Goal: Information Seeking & Learning: Learn about a topic

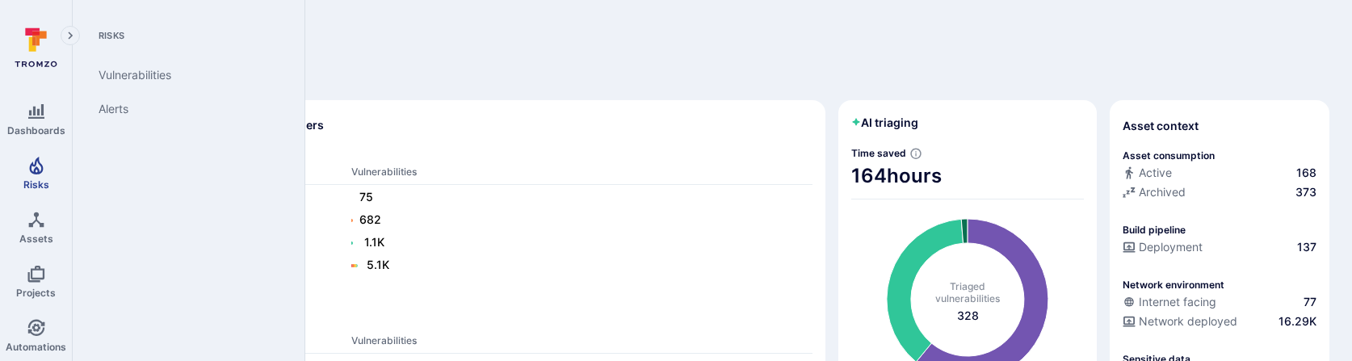
click at [35, 162] on icon "Risks" at bounding box center [36, 166] width 14 height 18
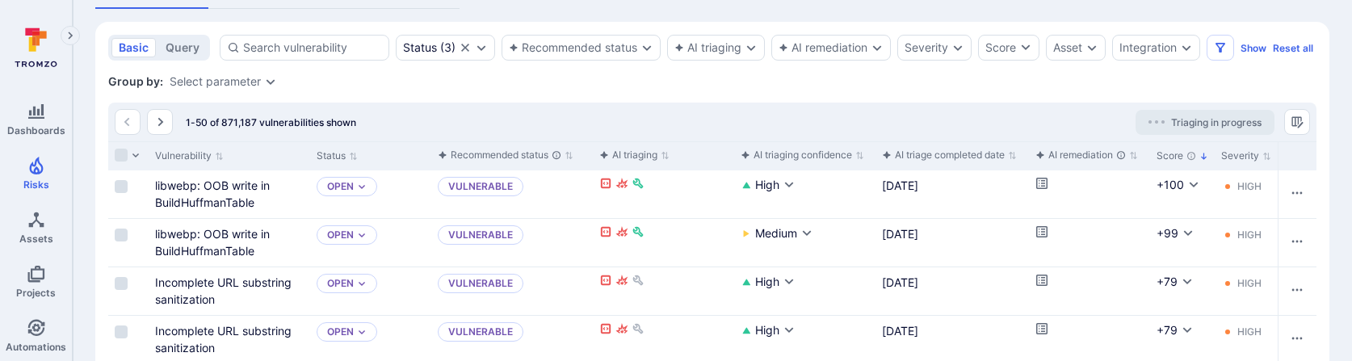
scroll to position [336, 0]
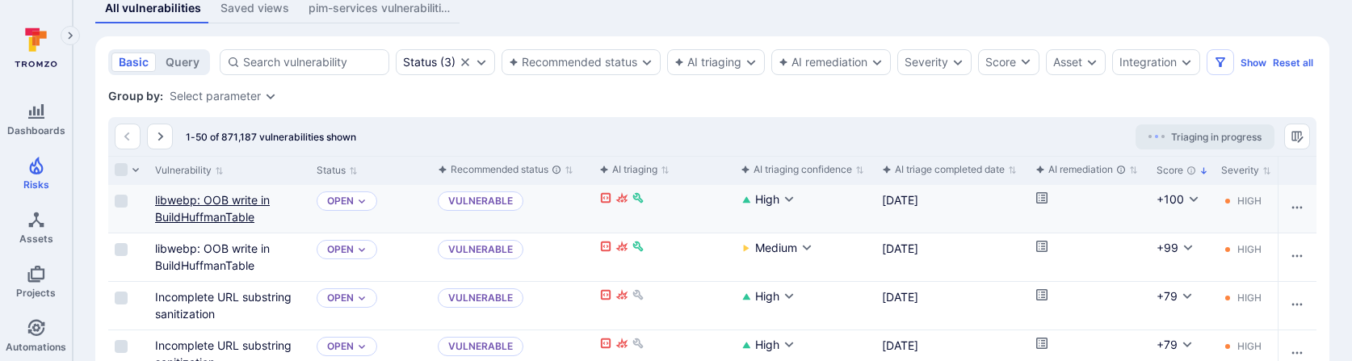
click at [233, 216] on link "libwebp: OOB write in BuildHuffmanTable" at bounding box center [212, 208] width 115 height 31
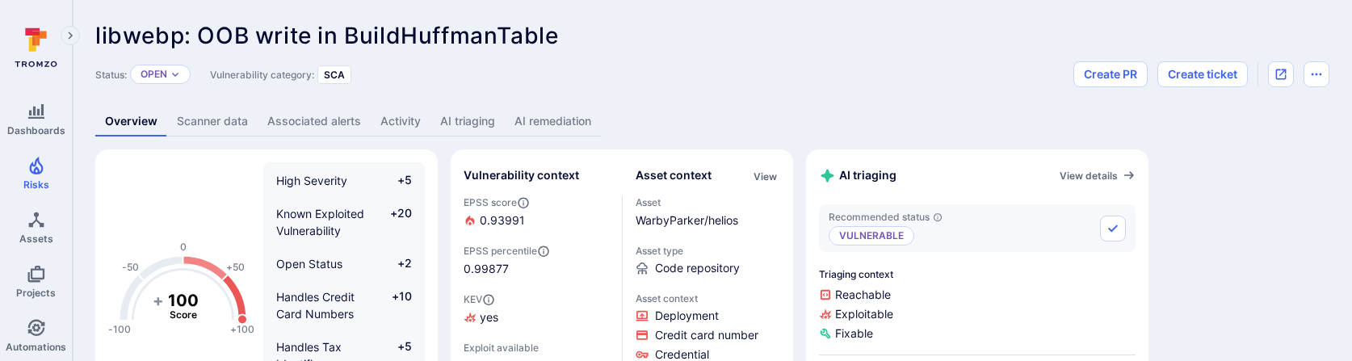
click at [484, 121] on link "AI triaging" at bounding box center [468, 122] width 74 height 30
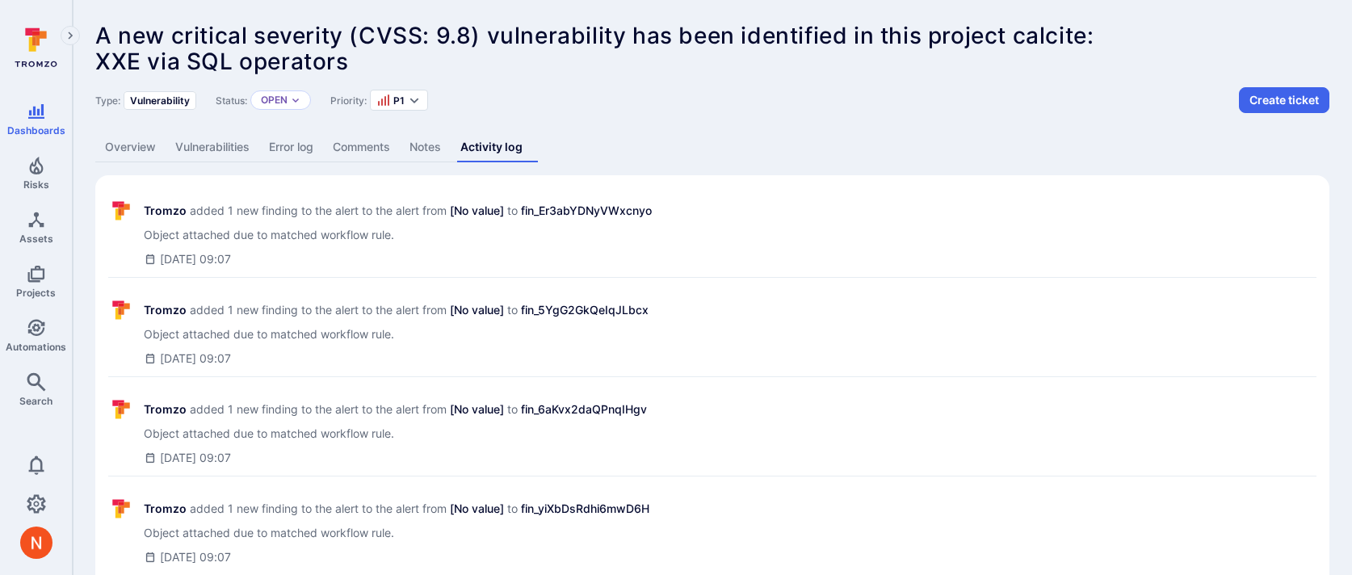
scroll to position [733, 0]
